Goal: Task Accomplishment & Management: Manage account settings

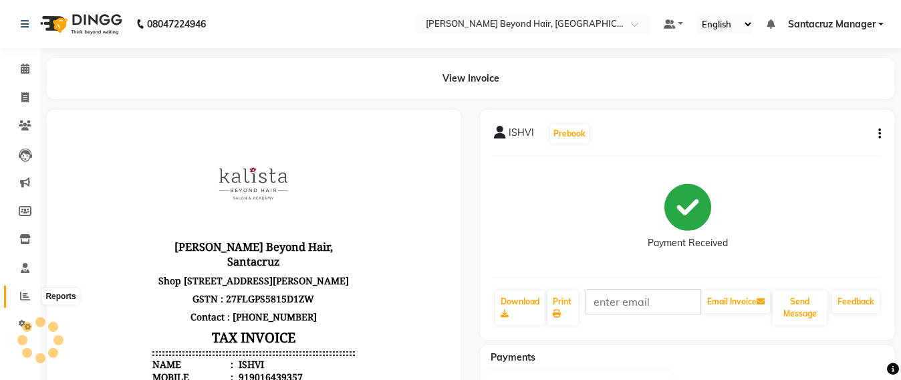
click at [19, 296] on span at bounding box center [24, 296] width 23 height 15
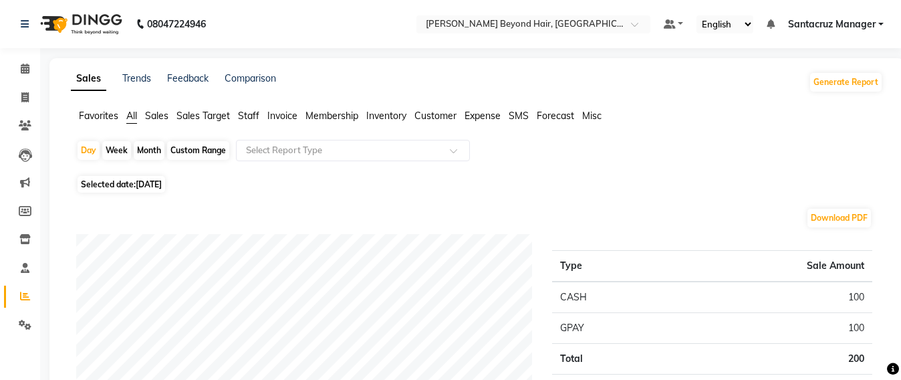
click at [246, 114] on span "Staff" at bounding box center [248, 116] width 21 height 12
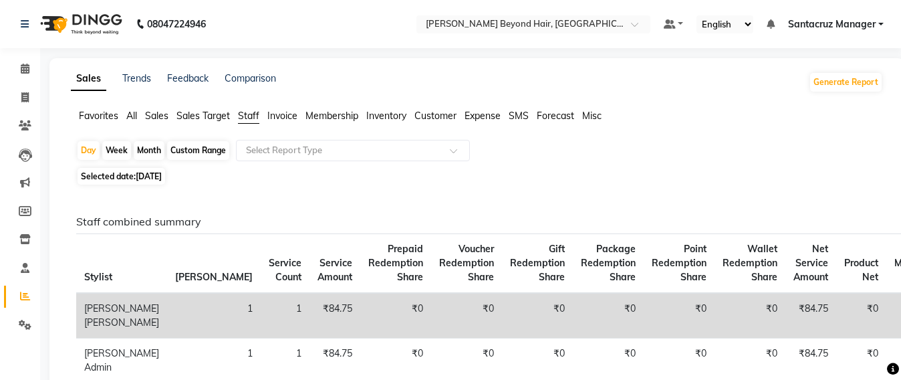
click at [199, 145] on div "Custom Range" at bounding box center [198, 150] width 62 height 19
select select "9"
select select "2025"
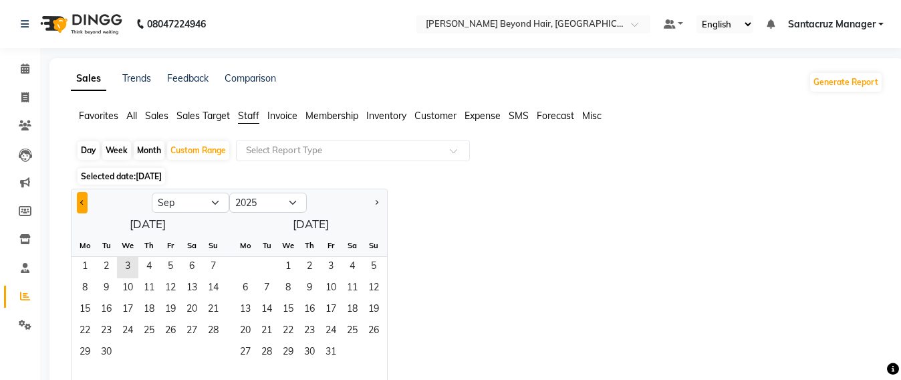
click at [78, 205] on button "Previous month" at bounding box center [82, 202] width 11 height 21
select select "8"
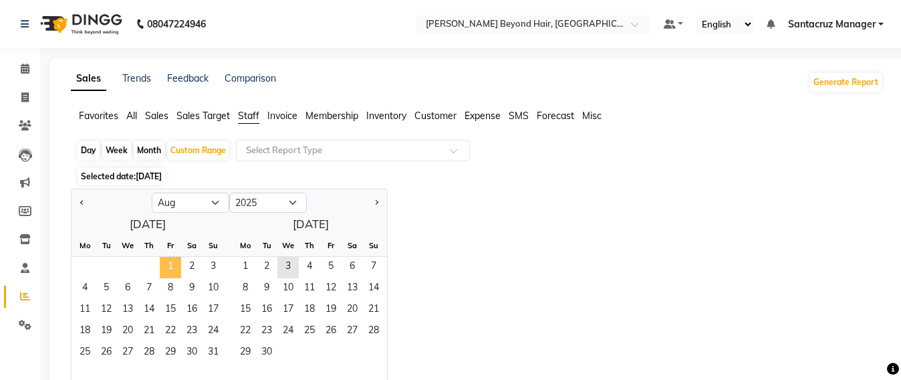
click at [165, 264] on span "1" at bounding box center [170, 267] width 21 height 21
click at [203, 346] on span "31" at bounding box center [213, 352] width 21 height 21
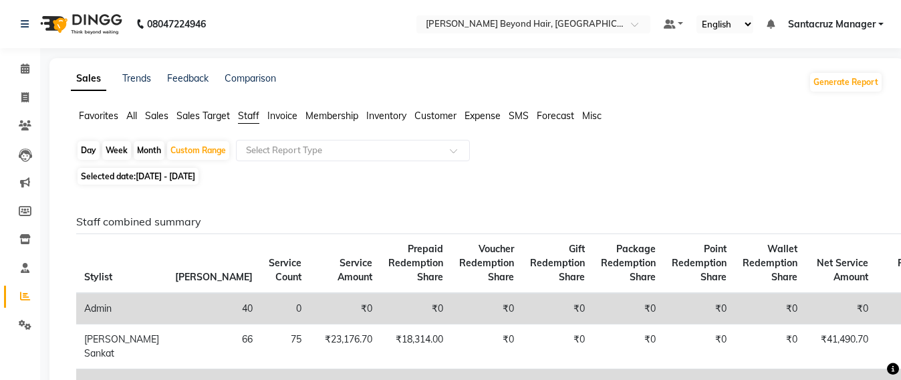
click at [878, 23] on link "Santacruz Manager" at bounding box center [836, 24] width 96 height 14
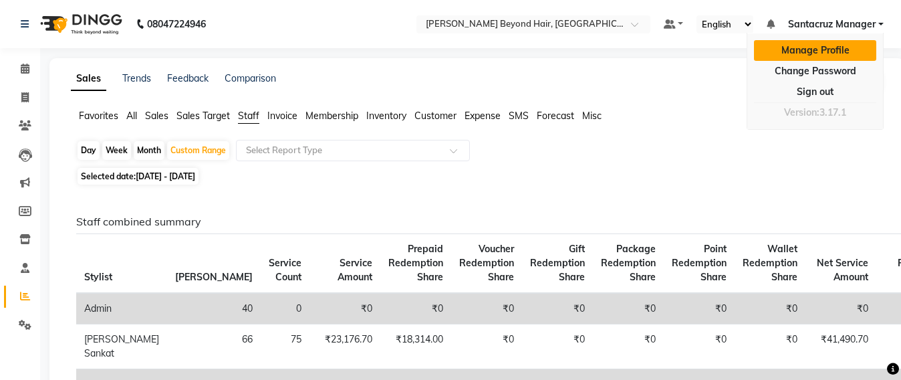
click at [865, 45] on link "Manage Profile" at bounding box center [815, 50] width 122 height 21
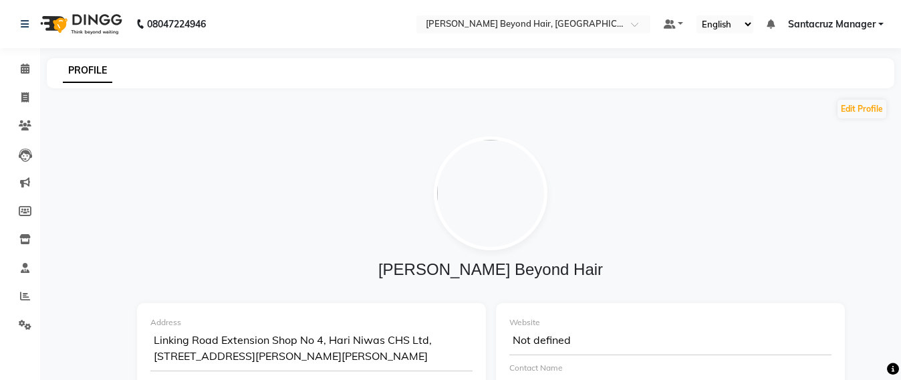
click at [882, 23] on link "Santacruz Manager" at bounding box center [836, 24] width 96 height 14
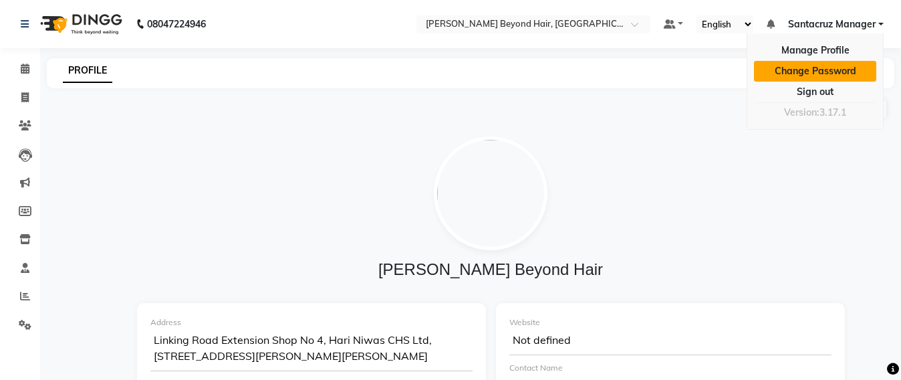
click at [839, 70] on link "Change Password" at bounding box center [815, 71] width 122 height 21
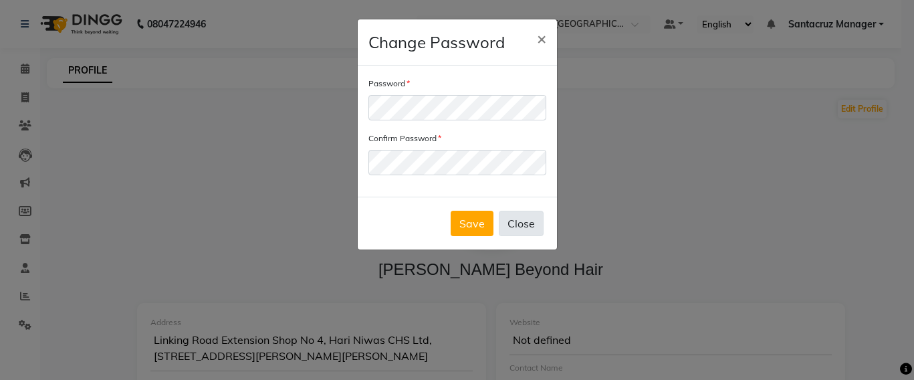
click at [523, 220] on button "Close" at bounding box center [521, 223] width 45 height 25
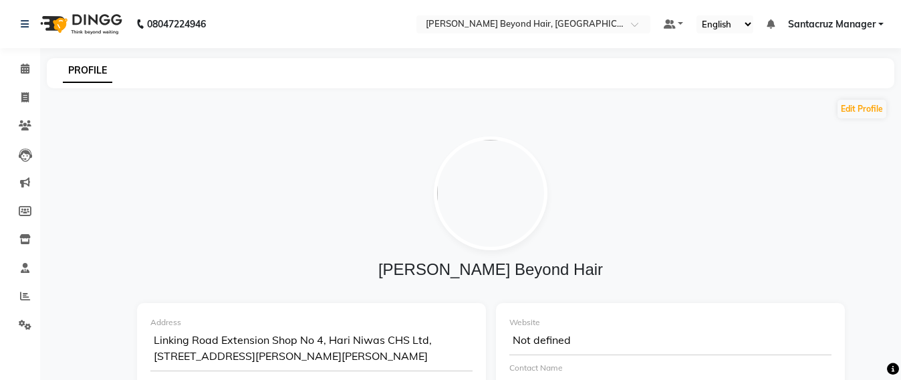
click at [878, 26] on link "Santacruz Manager" at bounding box center [836, 24] width 96 height 14
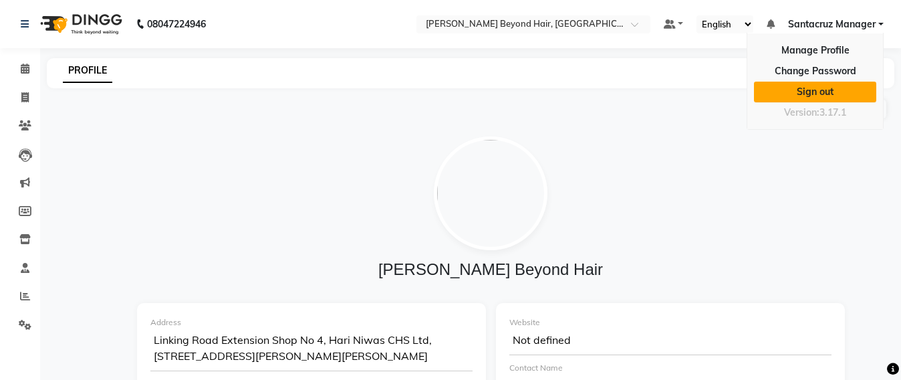
click at [838, 94] on link "Sign out" at bounding box center [815, 92] width 122 height 21
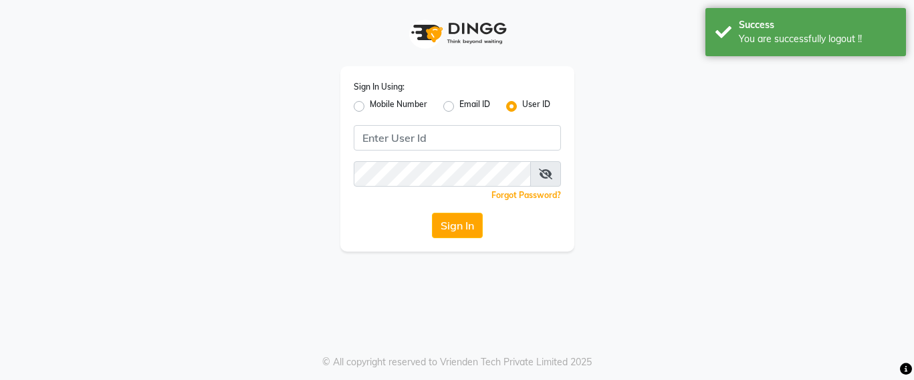
click at [370, 105] on label "Mobile Number" at bounding box center [398, 106] width 57 height 16
click at [370, 105] on input "Mobile Number" at bounding box center [374, 102] width 9 height 9
radio input "true"
radio input "false"
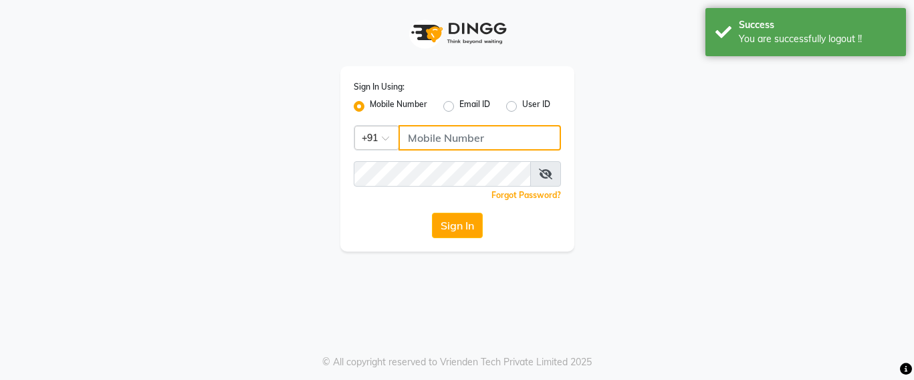
click at [445, 135] on input "Username" at bounding box center [479, 137] width 162 height 25
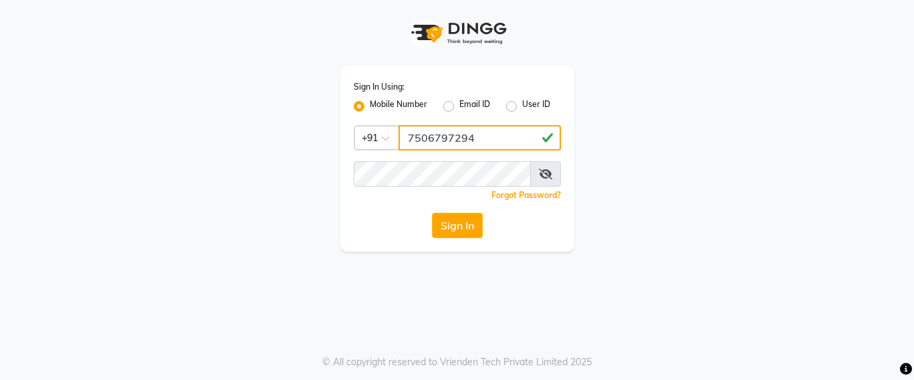
type input "7506797294"
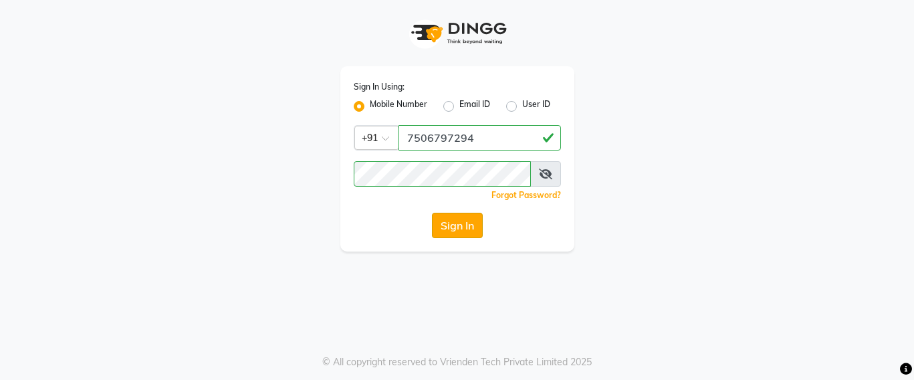
click at [452, 229] on button "Sign In" at bounding box center [457, 225] width 51 height 25
